Goal: Find specific page/section: Find specific page/section

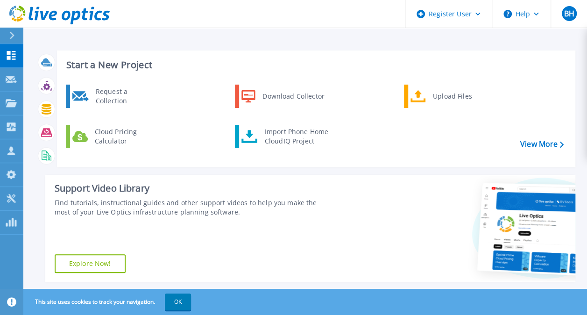
click at [4, 34] on button at bounding box center [11, 36] width 23 height 16
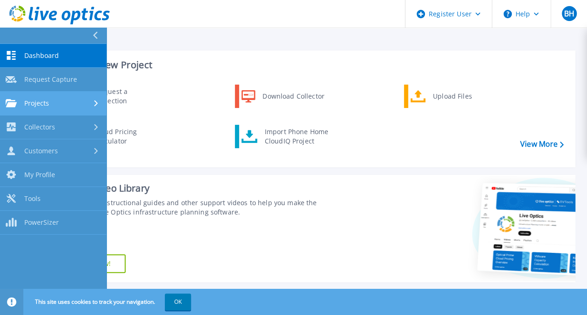
click at [40, 93] on link "Projects Projects" at bounding box center [53, 104] width 106 height 24
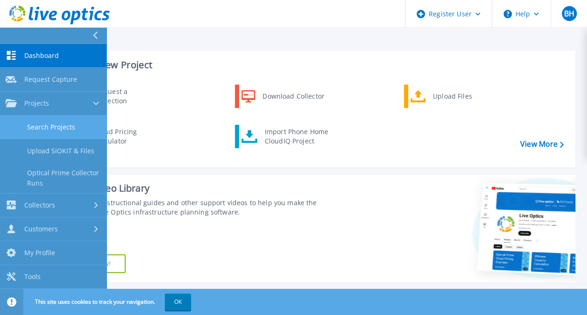
click at [44, 121] on link "Search Projects" at bounding box center [53, 127] width 106 height 24
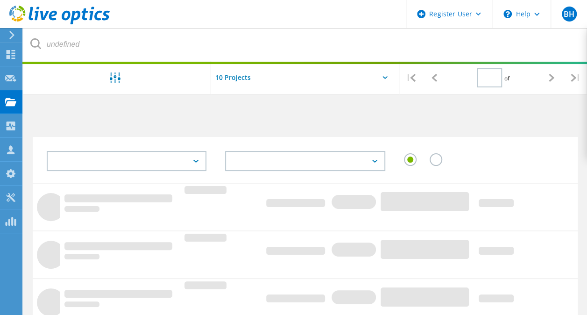
type input "1"
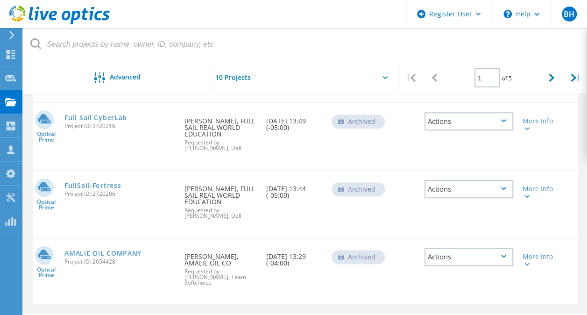
scroll to position [504, 0]
